Goal: Communication & Community: Answer question/provide support

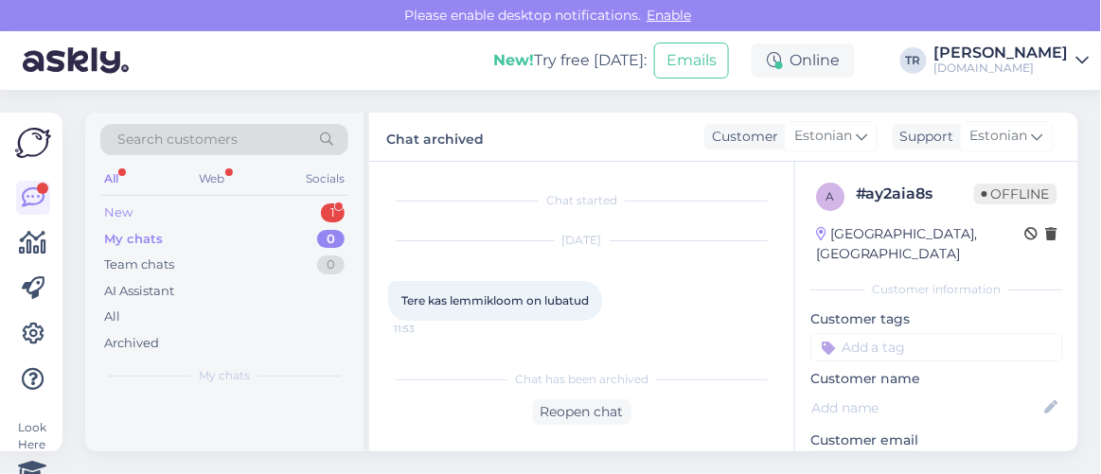
scroll to position [1369, 0]
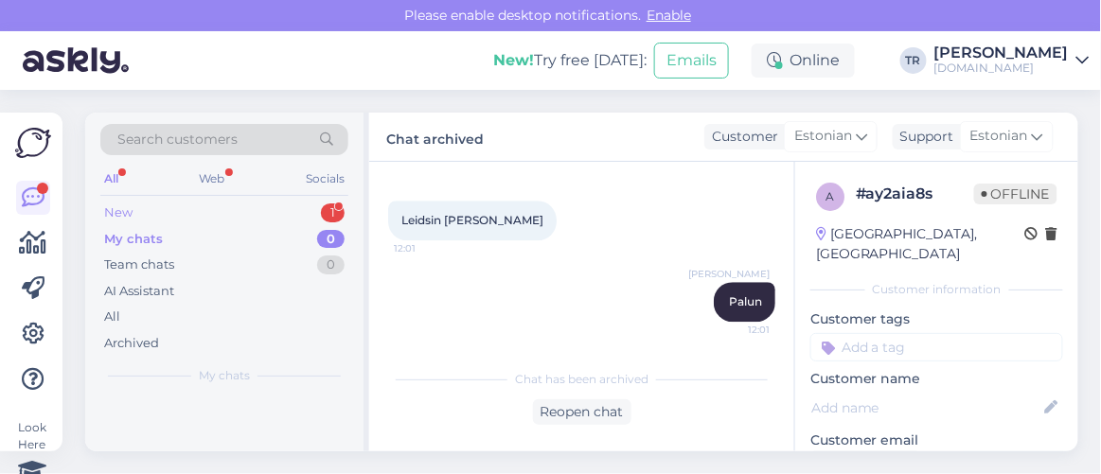
click at [193, 204] on div "New 1" at bounding box center [224, 213] width 248 height 26
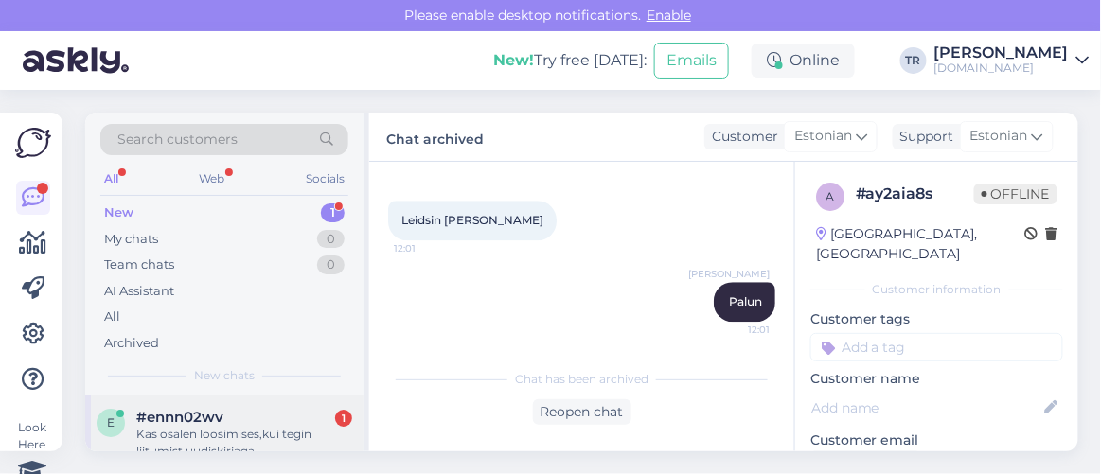
click at [225, 426] on div "Kas osalen loosimises,kui tegin liitumist uudiskirjaga [PERSON_NAME] broneering…" at bounding box center [244, 443] width 216 height 34
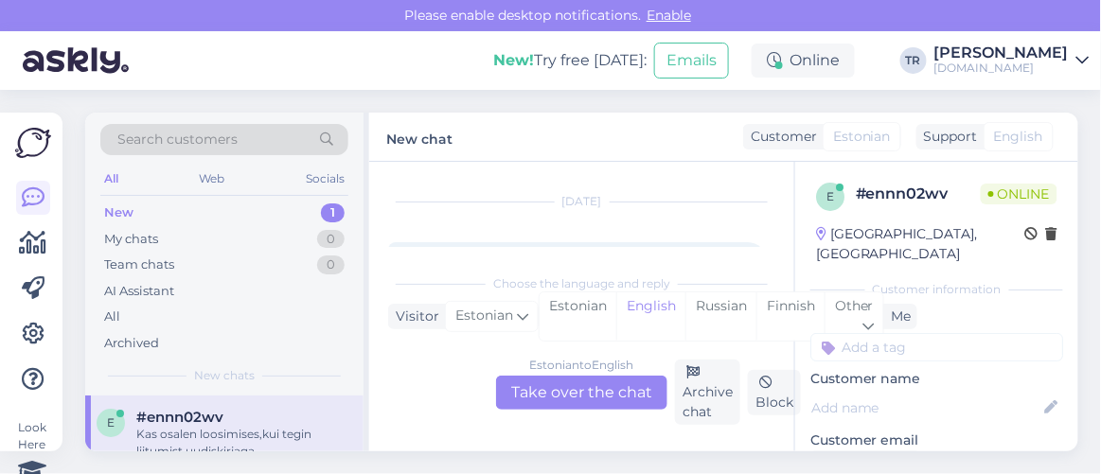
scroll to position [76, 0]
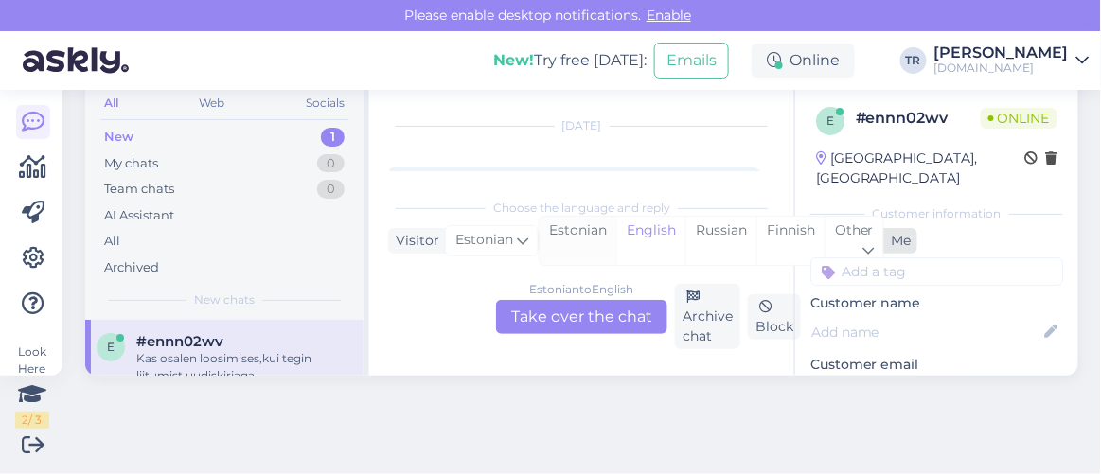
click at [585, 233] on div "Estonian" at bounding box center [577, 241] width 77 height 48
click at [585, 304] on div "Estonian to Estonian Take over the chat" at bounding box center [581, 317] width 171 height 34
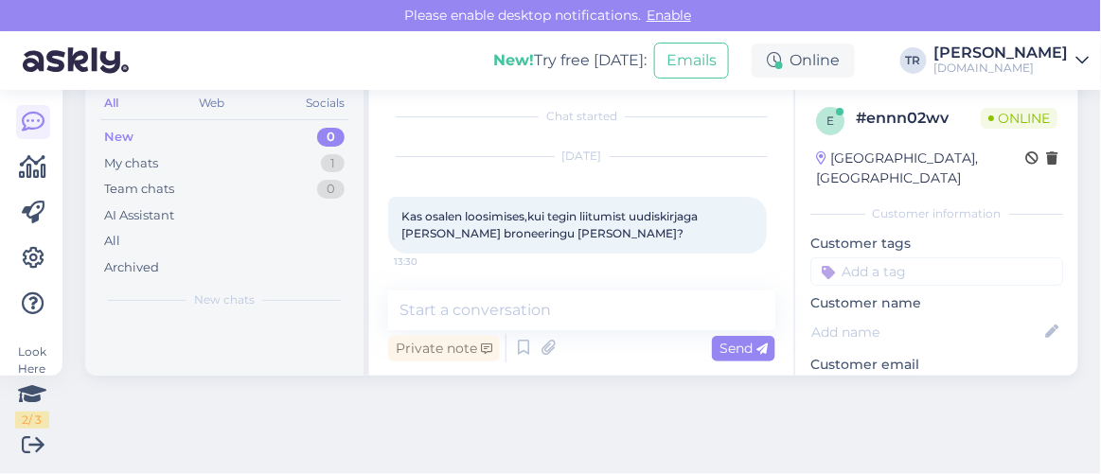
scroll to position [75, 0]
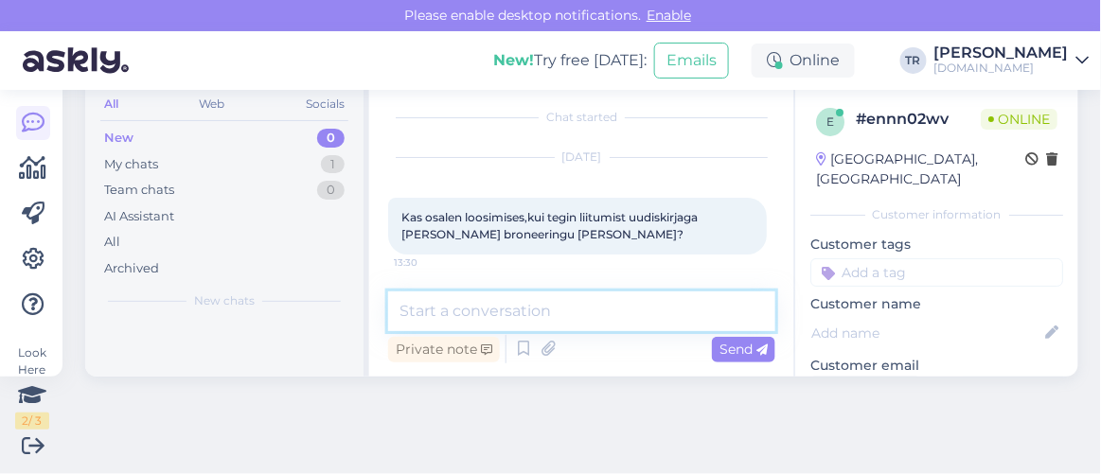
click at [580, 309] on textarea at bounding box center [581, 311] width 387 height 40
type textarea "Tere"
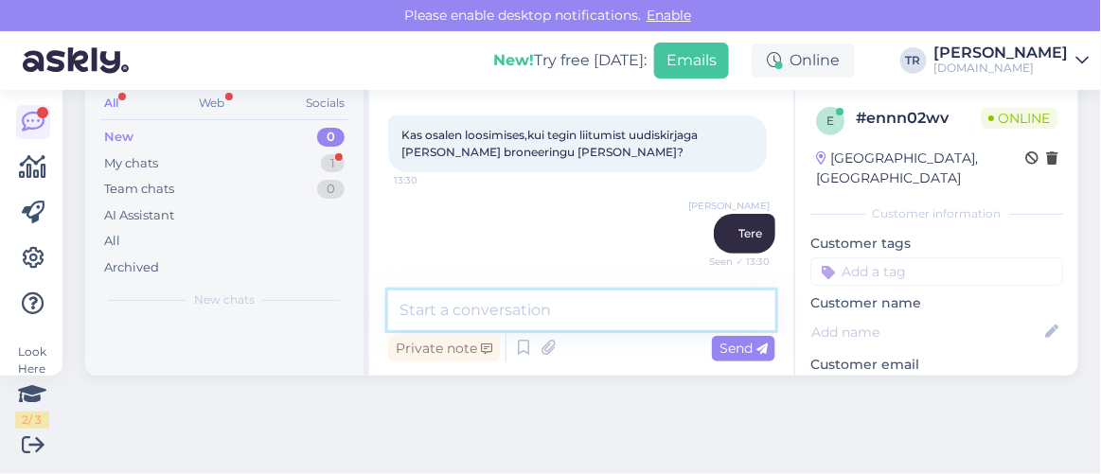
scroll to position [171, 0]
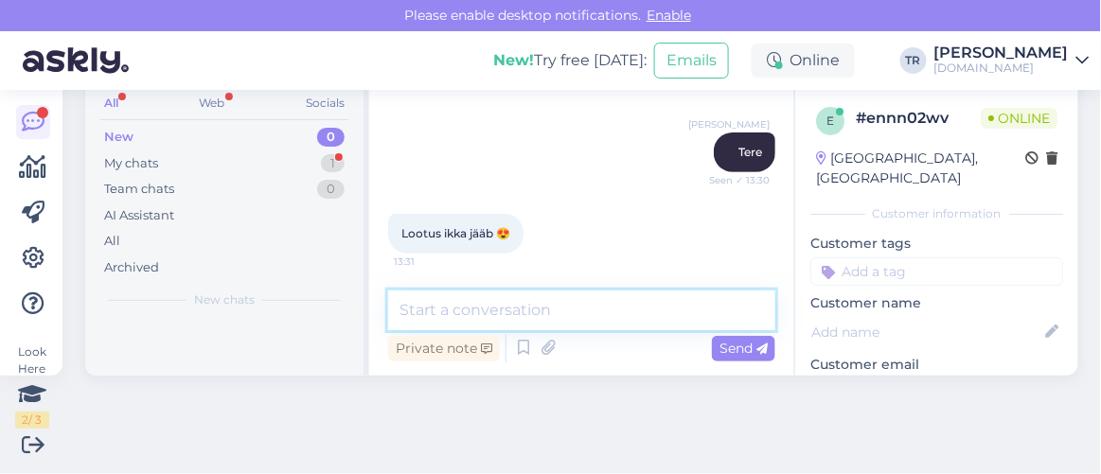
click at [538, 309] on textarea at bounding box center [581, 311] width 387 height 40
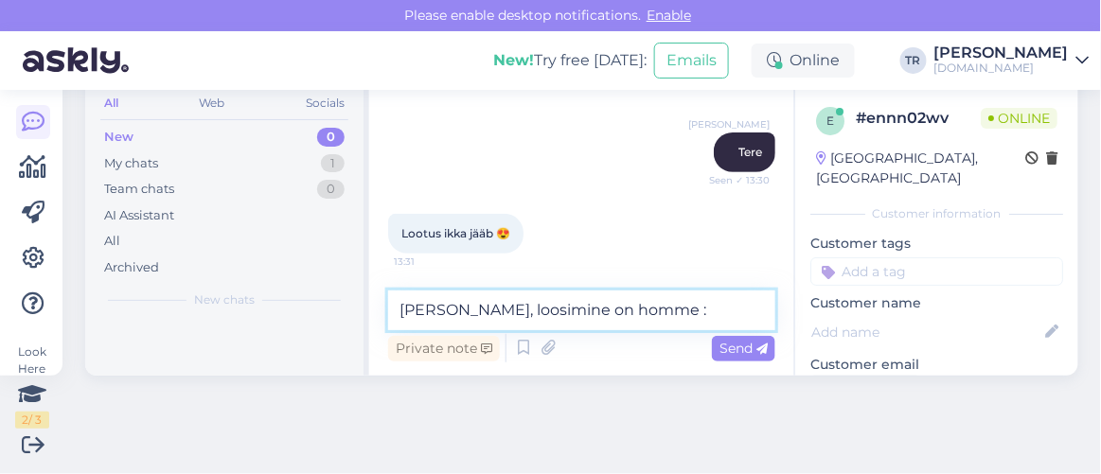
type textarea "[PERSON_NAME], loosimine on homme :)"
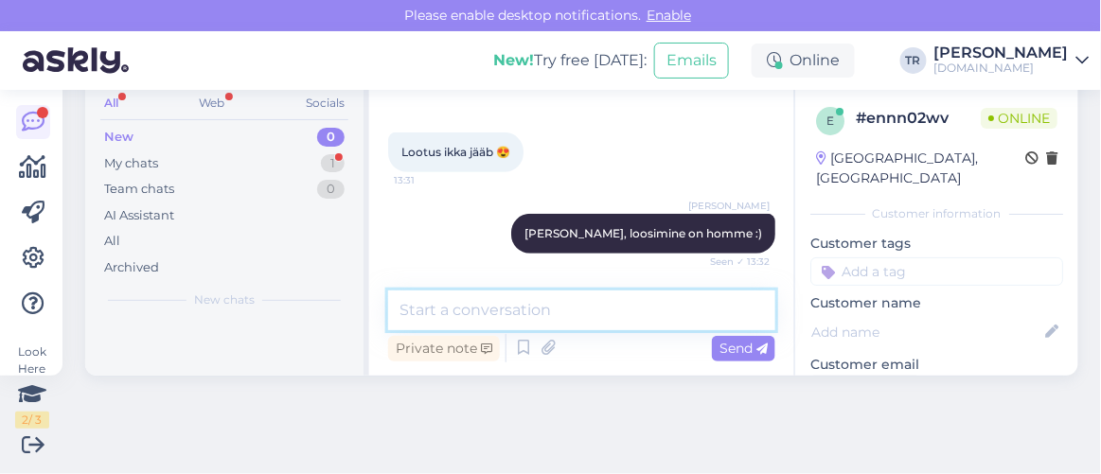
scroll to position [334, 0]
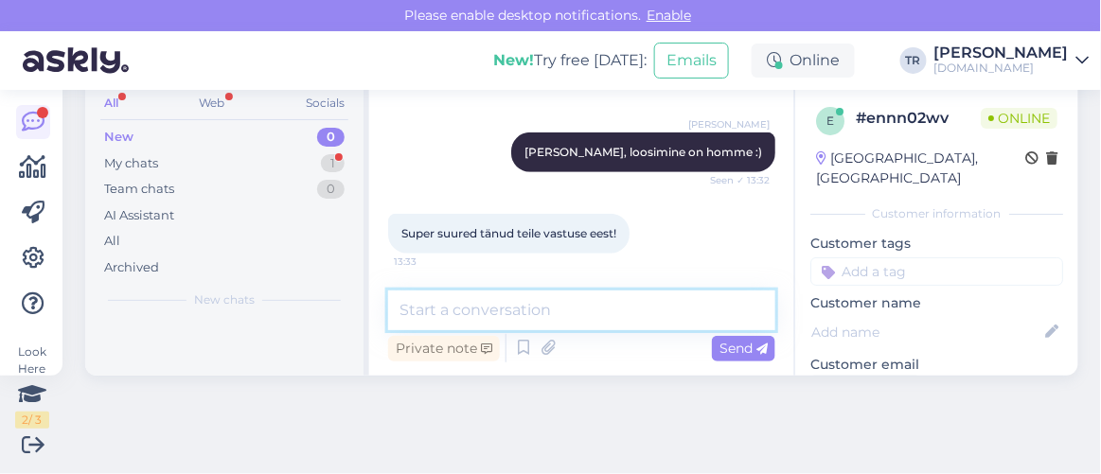
click at [595, 310] on textarea at bounding box center [581, 311] width 387 height 40
click at [549, 307] on textarea "Pole tänu väärt" at bounding box center [581, 311] width 387 height 40
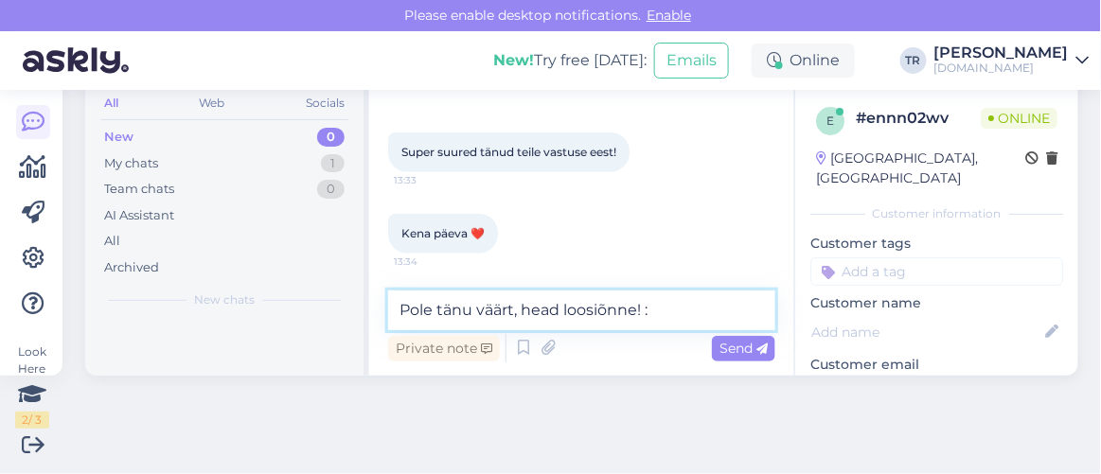
type textarea "Pole tänu väärt, head loosiõnne! :)"
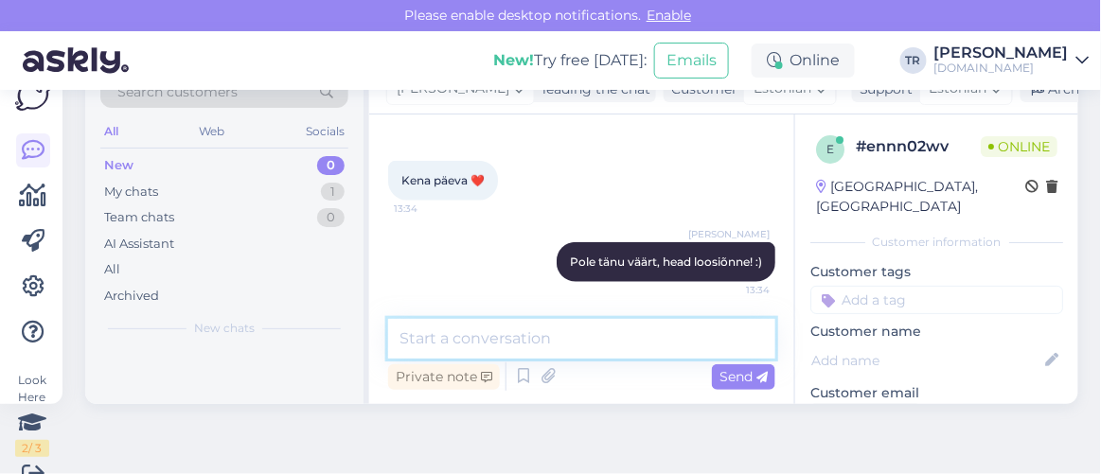
scroll to position [0, 0]
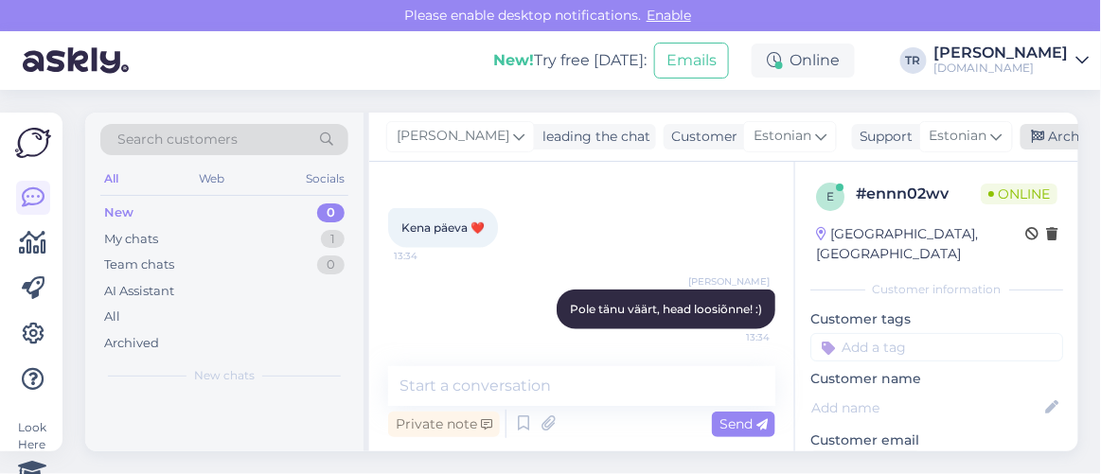
click at [1038, 143] on div "Archive chat" at bounding box center [1079, 137] width 119 height 26
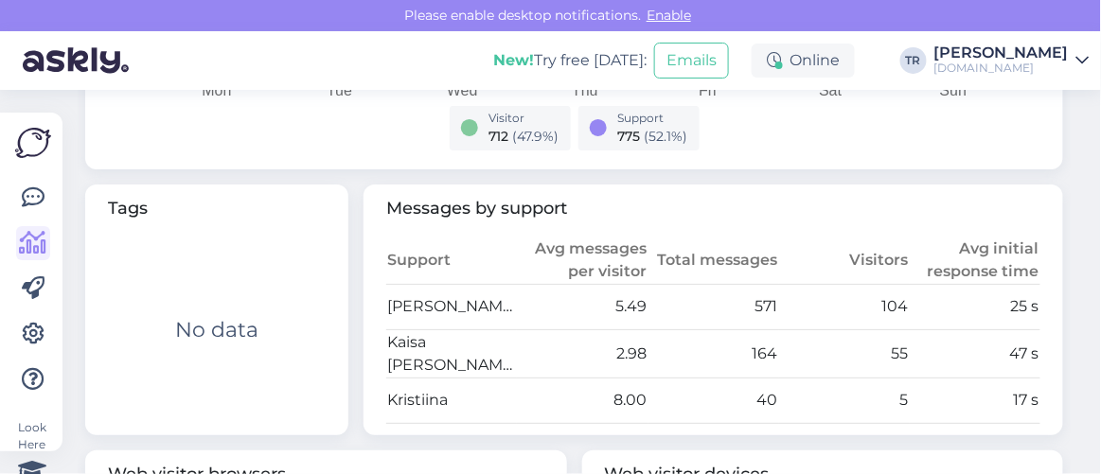
scroll to position [945, 0]
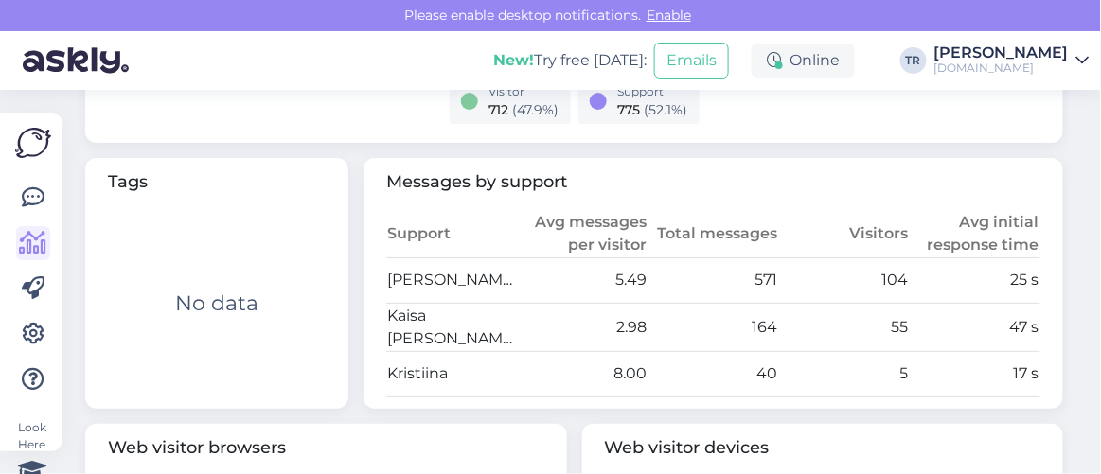
drag, startPoint x: 288, startPoint y: 75, endPoint x: 0, endPoint y: 347, distance: 396.3
drag, startPoint x: 0, startPoint y: 347, endPoint x: 310, endPoint y: 244, distance: 327.1
click at [317, 248] on div "No data" at bounding box center [217, 303] width 218 height 187
click at [47, 198] on link at bounding box center [33, 198] width 34 height 34
